Goal: Task Accomplishment & Management: Manage account settings

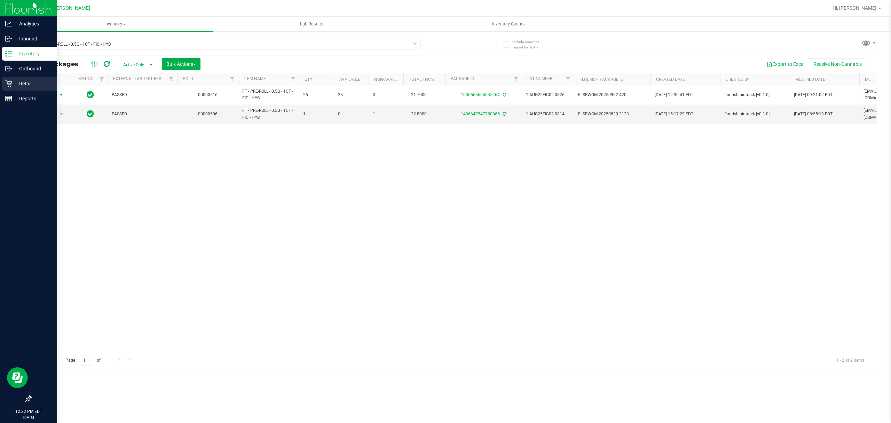
click at [25, 84] on p "Retail" at bounding box center [33, 83] width 42 height 8
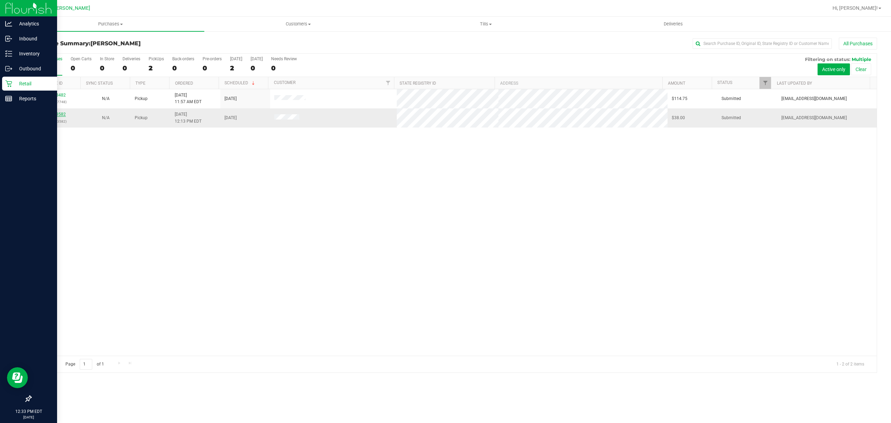
click at [54, 113] on link "11993582" at bounding box center [55, 114] width 19 height 5
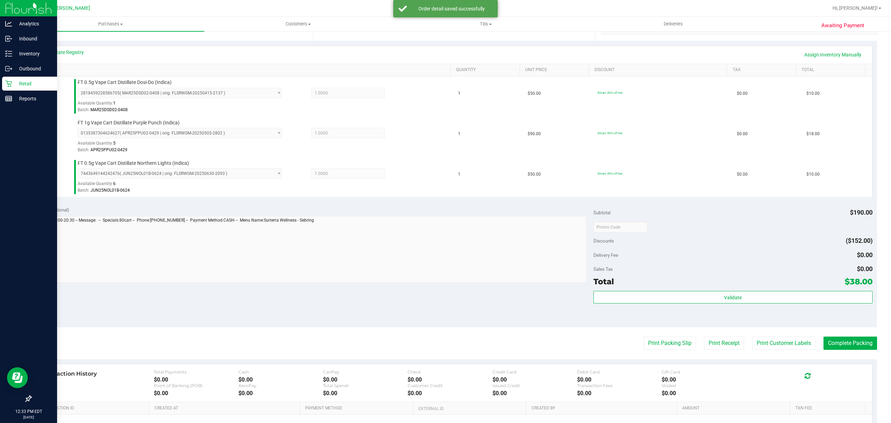
scroll to position [229, 0]
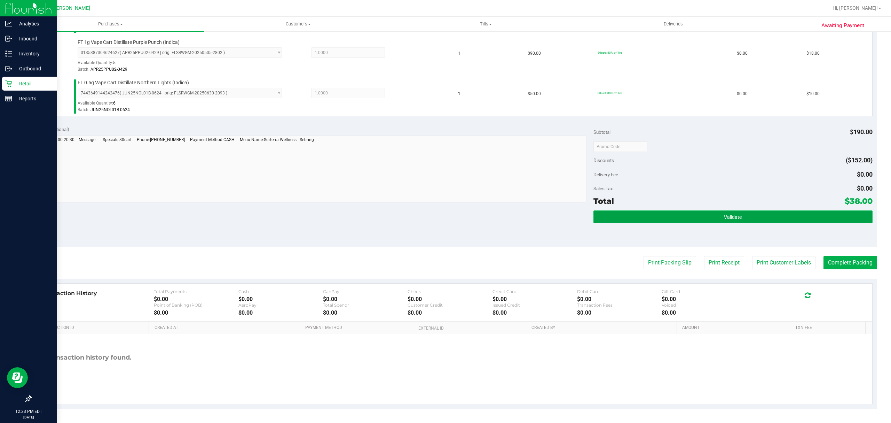
click at [700, 212] on button "Validate" at bounding box center [733, 216] width 279 height 13
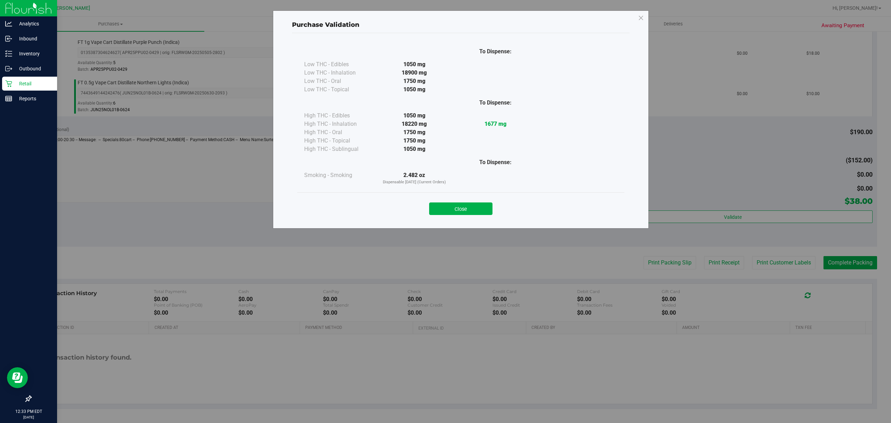
click at [458, 217] on div "Close" at bounding box center [460, 206] width 327 height 28
click at [460, 214] on button "Close" at bounding box center [460, 208] width 63 height 13
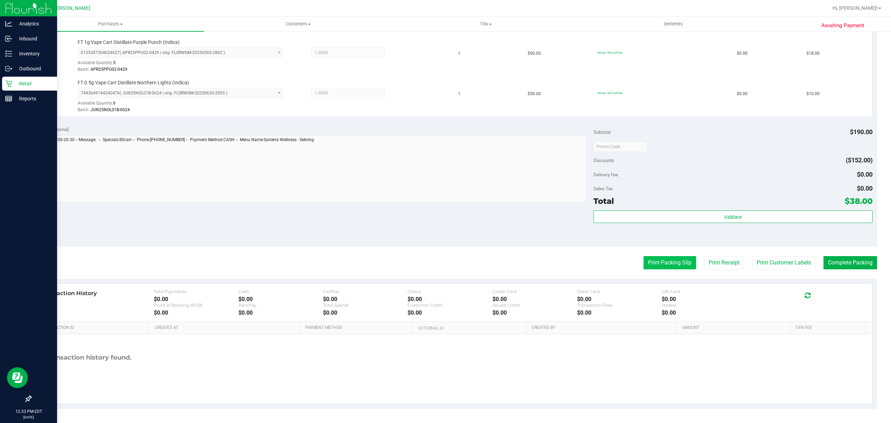
click at [646, 268] on button "Print Packing Slip" at bounding box center [670, 262] width 53 height 13
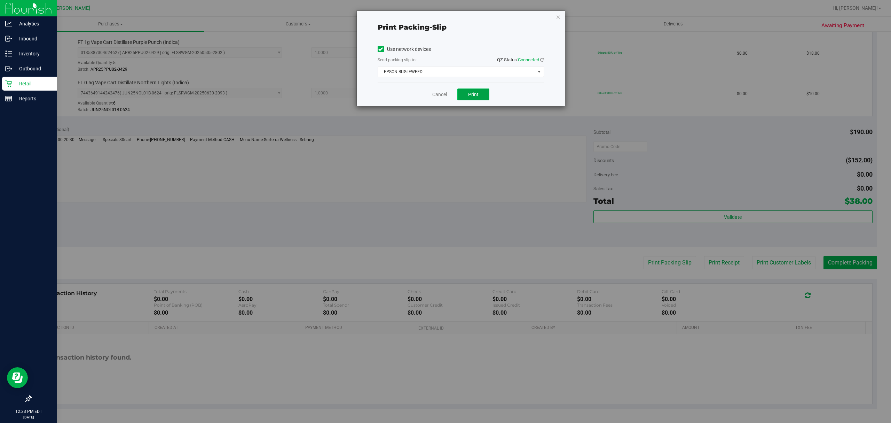
click at [471, 94] on span "Print" at bounding box center [473, 95] width 10 height 6
click at [437, 94] on link "Cancel" at bounding box center [439, 94] width 15 height 7
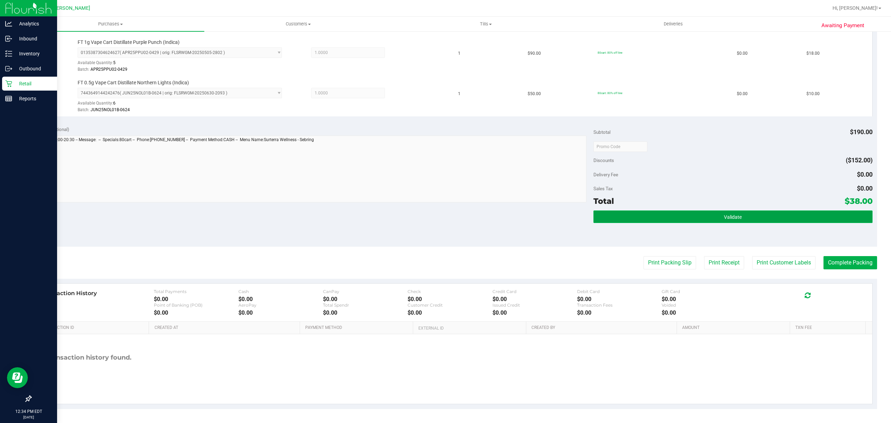
click at [724, 219] on span "Validate" at bounding box center [733, 217] width 18 height 6
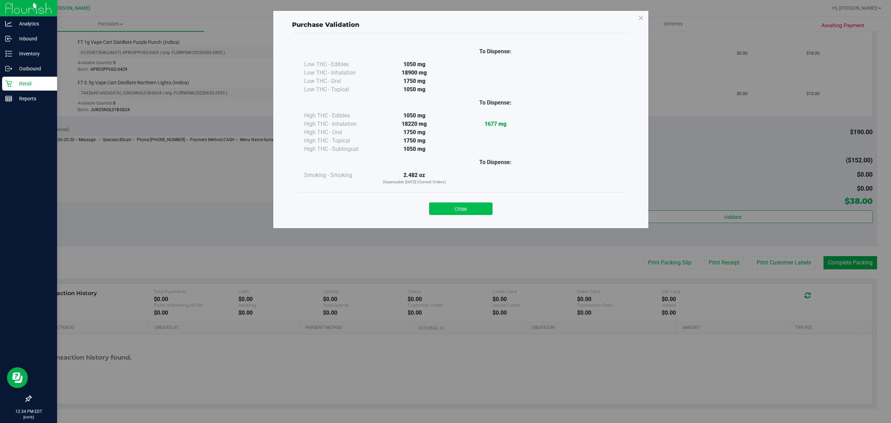
click at [476, 204] on button "Close" at bounding box center [460, 208] width 63 height 13
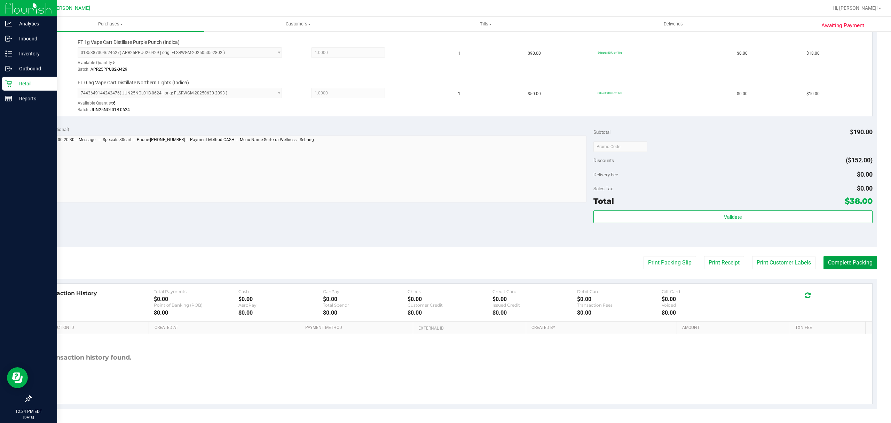
click at [841, 262] on button "Complete Packing" at bounding box center [851, 262] width 54 height 13
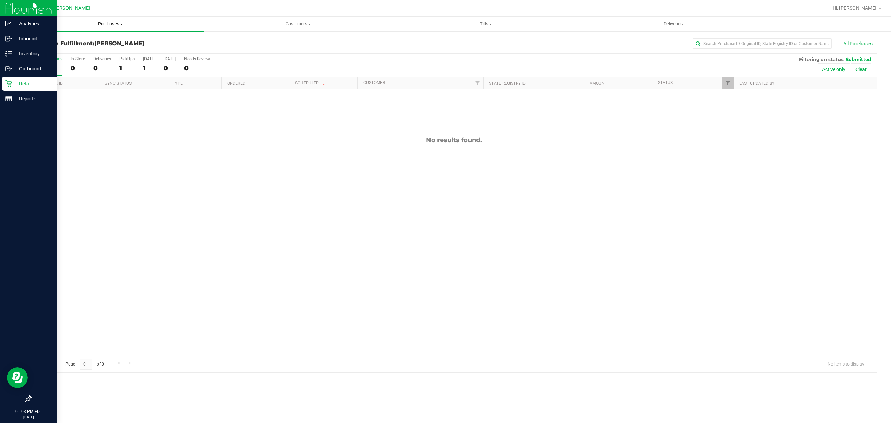
drag, startPoint x: 100, startPoint y: 25, endPoint x: 104, endPoint y: 31, distance: 7.2
click at [100, 25] on span "Purchases" at bounding box center [111, 24] width 188 height 6
click at [89, 52] on li "Fulfillment" at bounding box center [111, 50] width 188 height 8
